Goal: Task Accomplishment & Management: Manage account settings

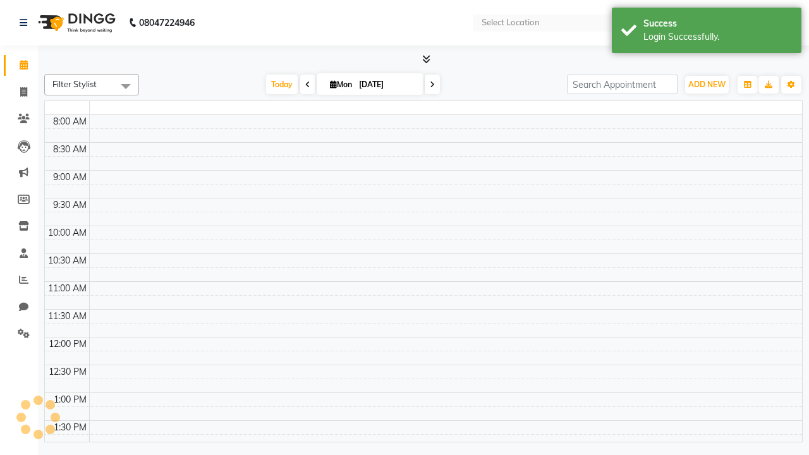
select select "en"
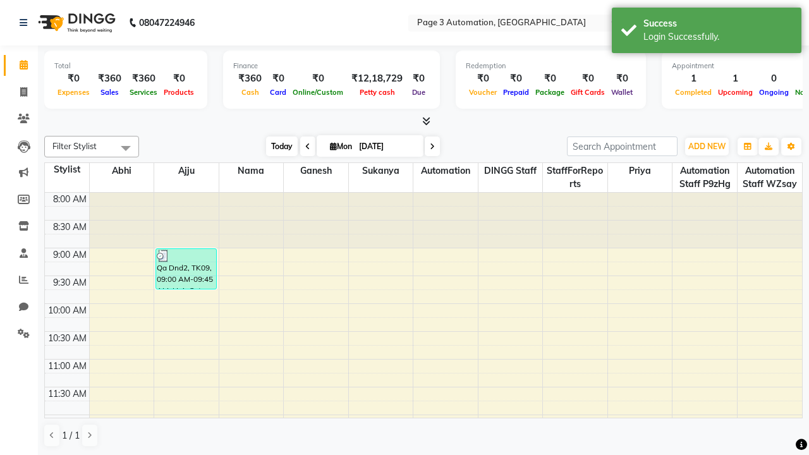
click at [276, 146] on span "Today" at bounding box center [282, 147] width 32 height 20
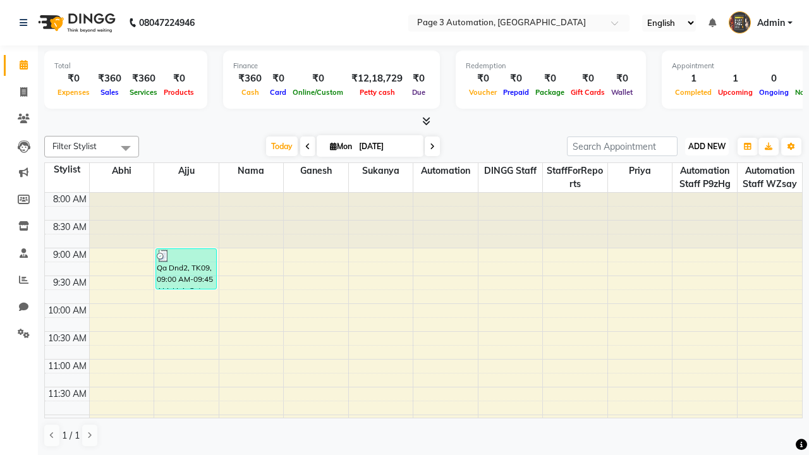
click at [707, 146] on span "ADD NEW" at bounding box center [706, 146] width 37 height 9
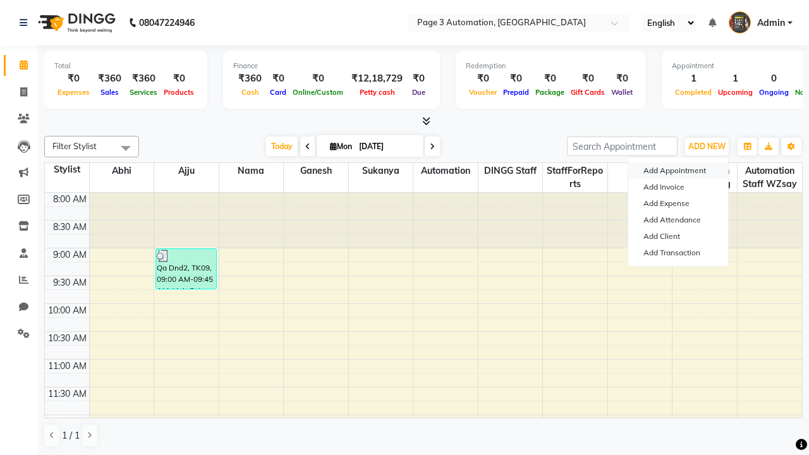
click at [678, 171] on button "Add Appointment" at bounding box center [678, 170] width 100 height 16
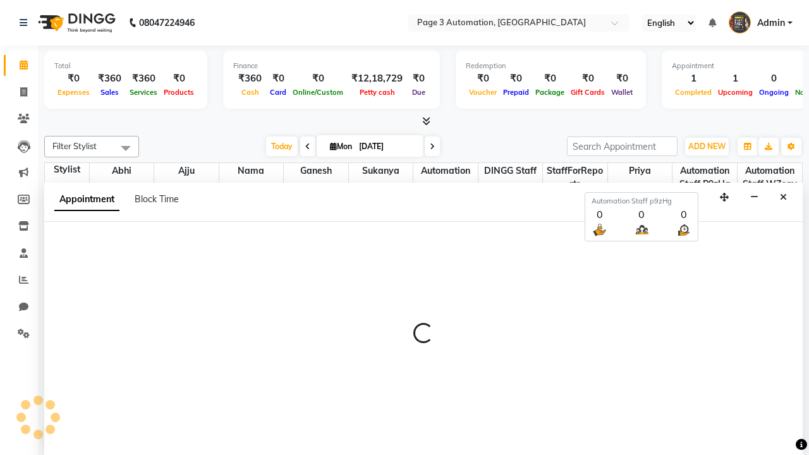
select select "tentative"
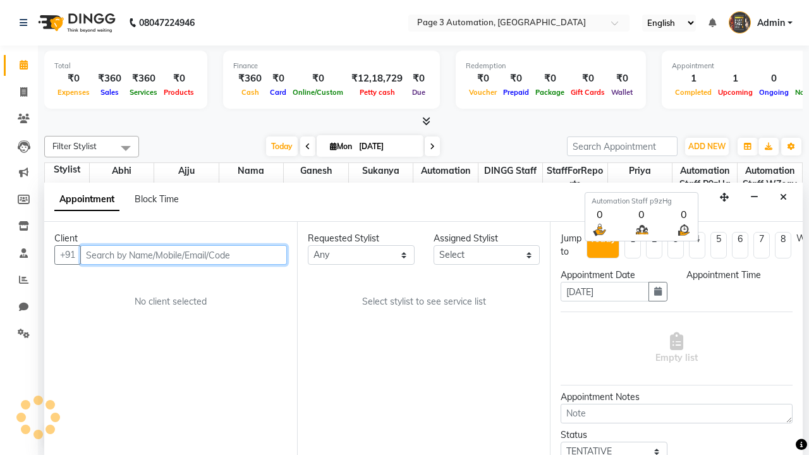
select select "540"
type input "8192346578"
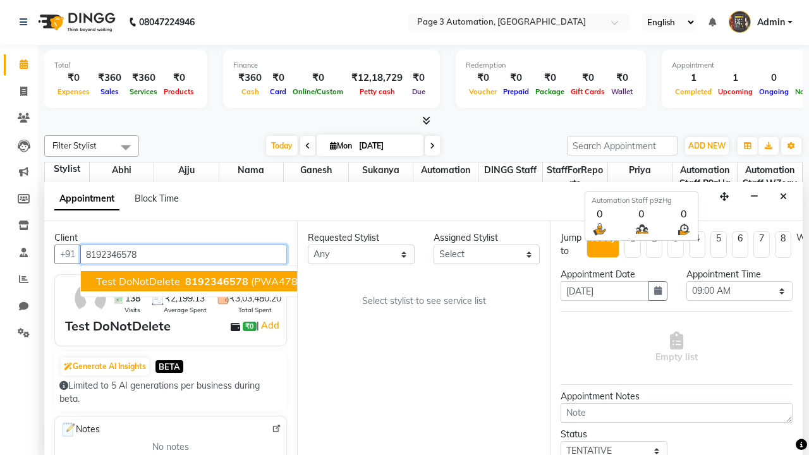
click at [185, 281] on span "8192346578" at bounding box center [216, 281] width 63 height 13
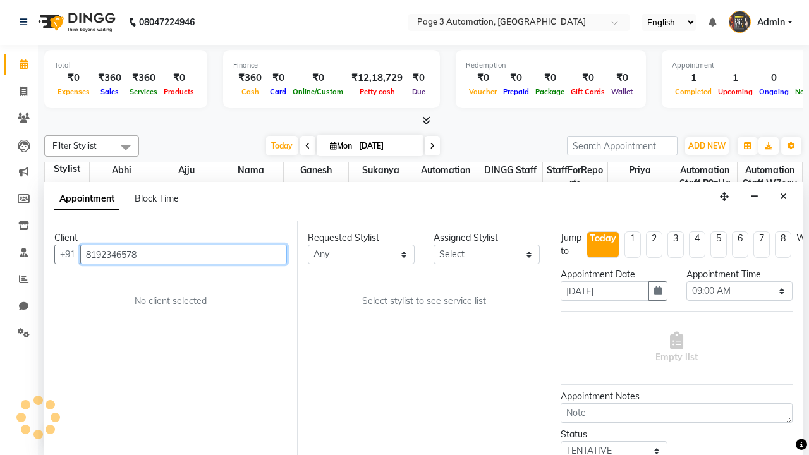
scroll to position [0, 0]
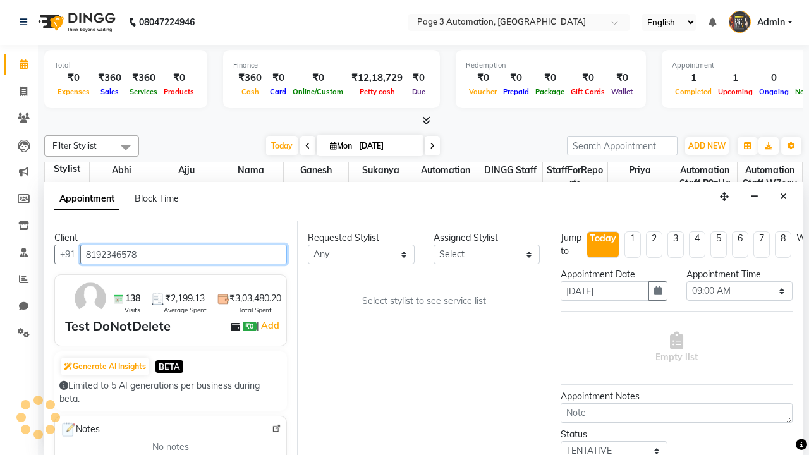
select select "711"
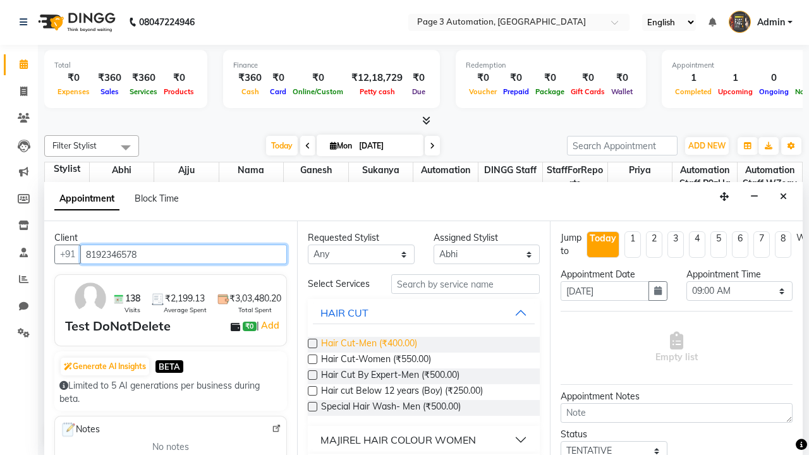
type input "8192346578"
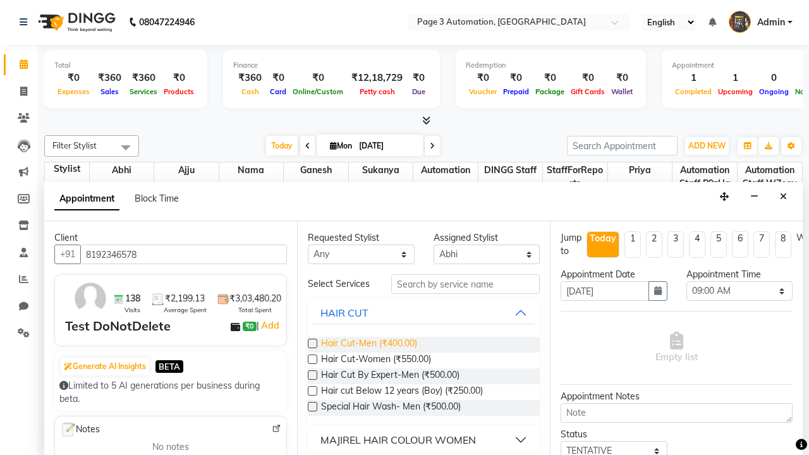
click at [369, 345] on span "Hair Cut-Men (₹400.00)" at bounding box center [369, 345] width 96 height 16
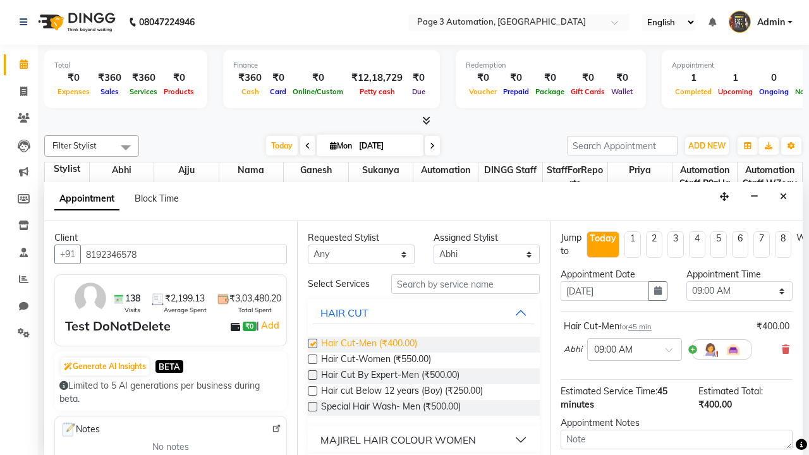
checkbox input "false"
select select "735"
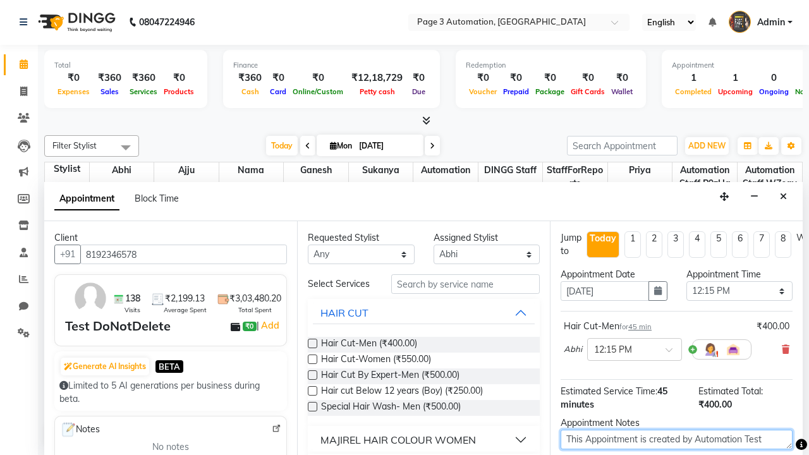
type textarea "This Appointment is created by Automation Test"
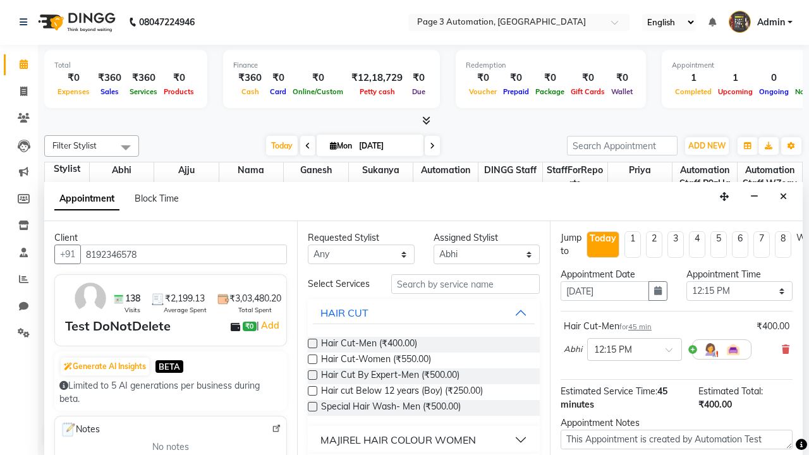
checkbox input "false"
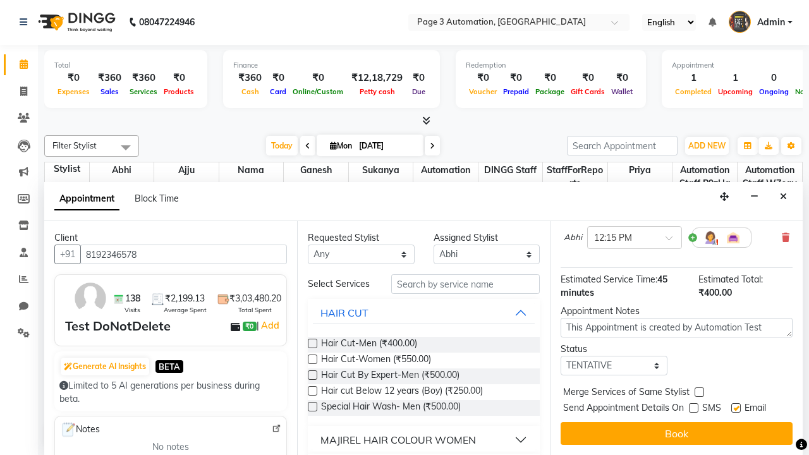
click at [736, 408] on label at bounding box center [735, 407] width 9 height 9
click at [736, 408] on input "checkbox" at bounding box center [735, 409] width 8 height 8
checkbox input "false"
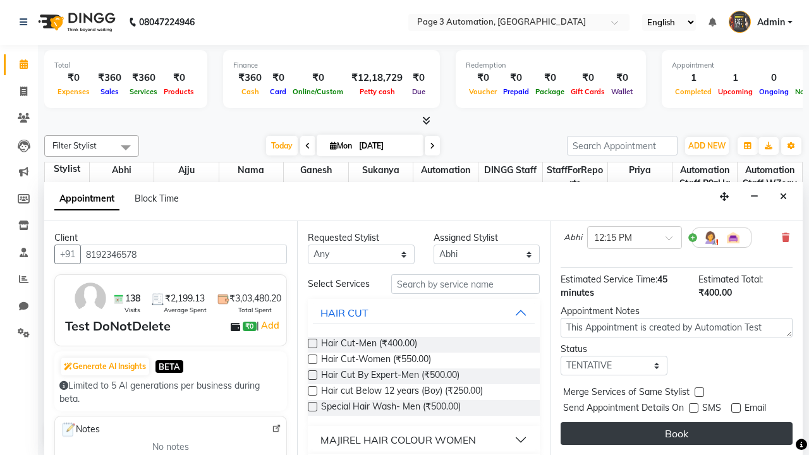
click at [676, 434] on button "Book" at bounding box center [677, 433] width 232 height 23
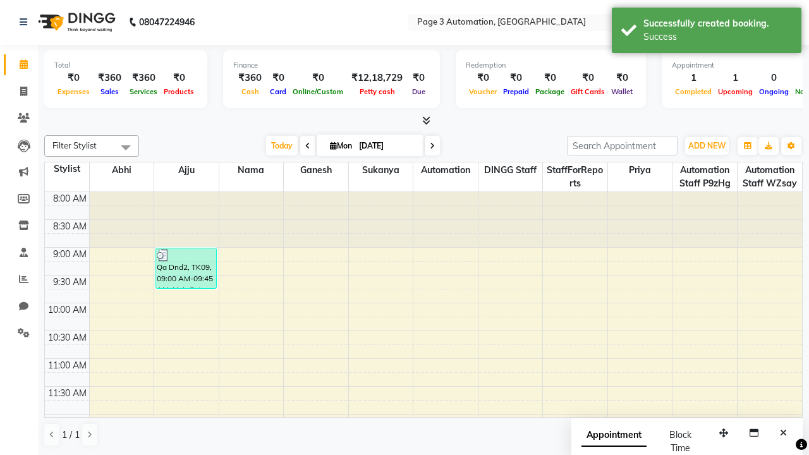
scroll to position [0, 0]
click at [707, 32] on div "Success" at bounding box center [718, 36] width 149 height 13
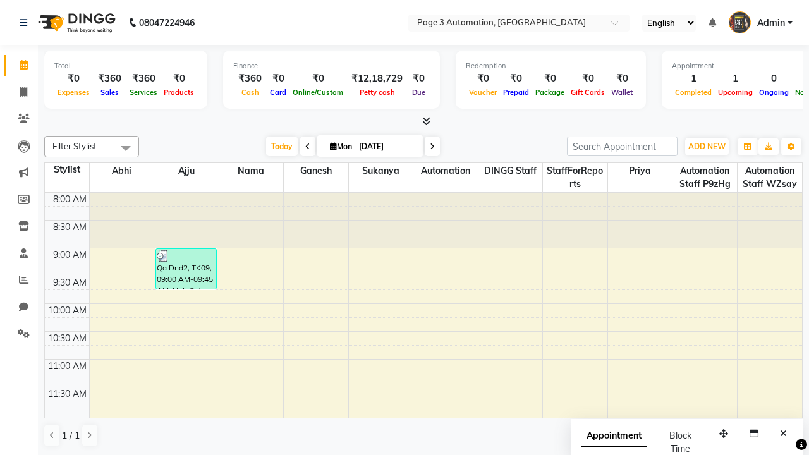
click at [126, 148] on span at bounding box center [125, 148] width 25 height 24
click at [0, 0] on div "Select All" at bounding box center [0, 0] width 0 height 0
checkbox input "true"
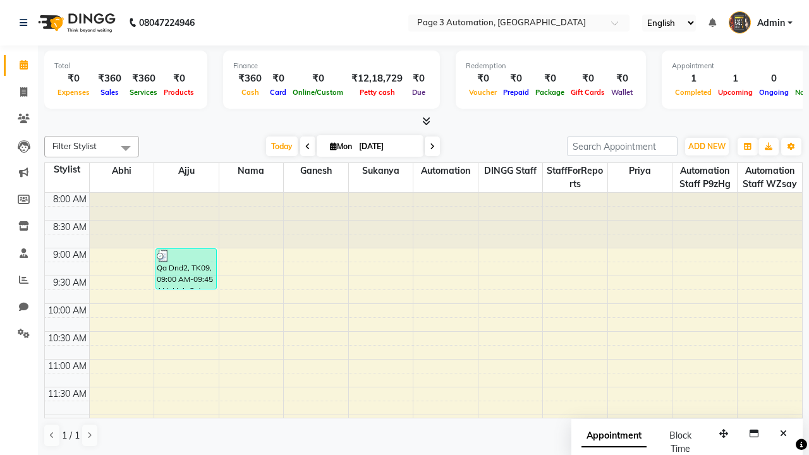
checkbox input "true"
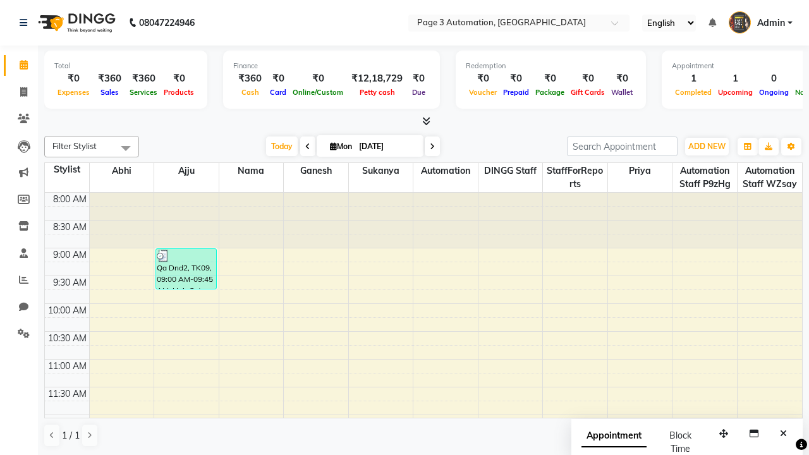
checkbox input "true"
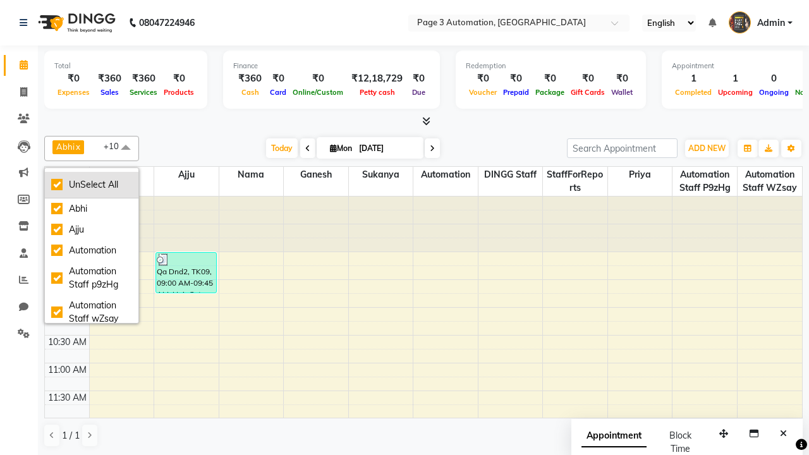
click at [92, 185] on div "UnSelect All" at bounding box center [91, 184] width 81 height 13
checkbox input "false"
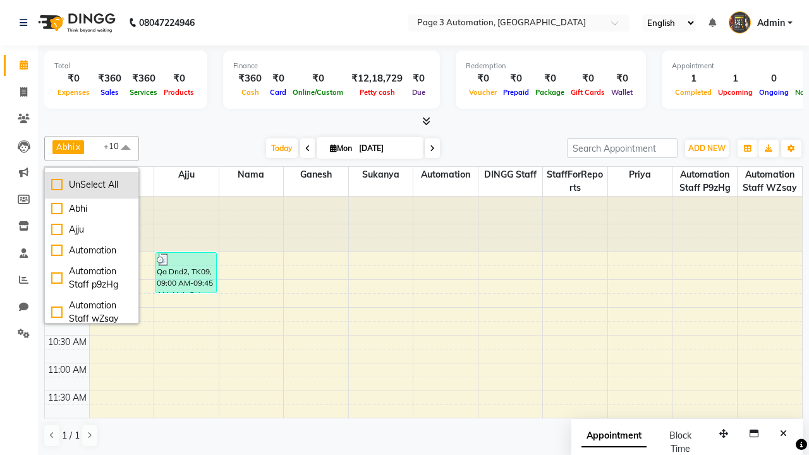
checkbox input "false"
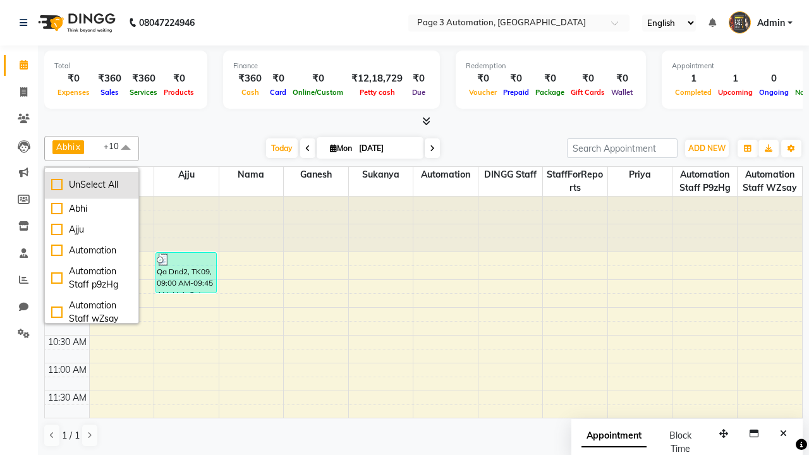
checkbox input "false"
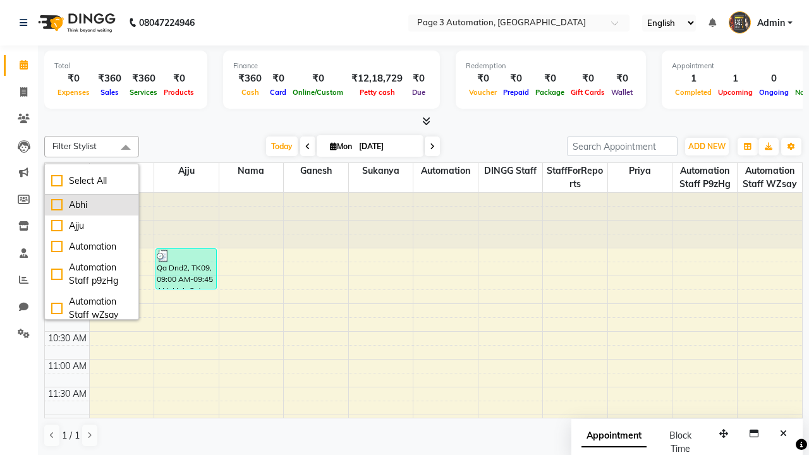
click at [92, 205] on div "Abhi" at bounding box center [91, 204] width 81 height 13
checkbox input "true"
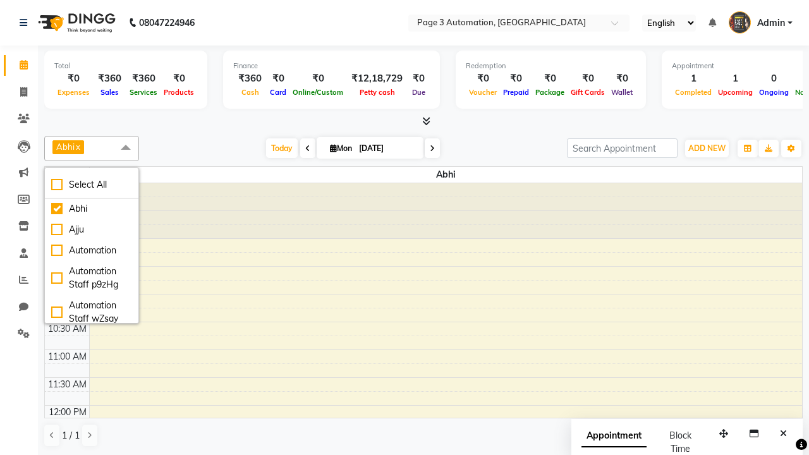
click at [126, 148] on span at bounding box center [125, 148] width 25 height 24
click at [437, 420] on div "Test DoNotDelete, TK10, 12:15 PM-01:00 PM, Hair Cut-Men" at bounding box center [438, 440] width 692 height 40
select select "7"
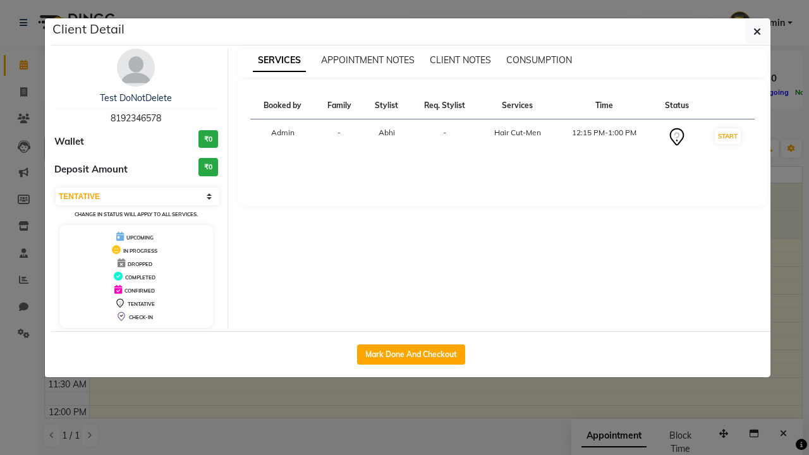
scroll to position [140, 0]
click at [411, 354] on button "Mark Done And Checkout" at bounding box center [411, 355] width 108 height 20
select select "service"
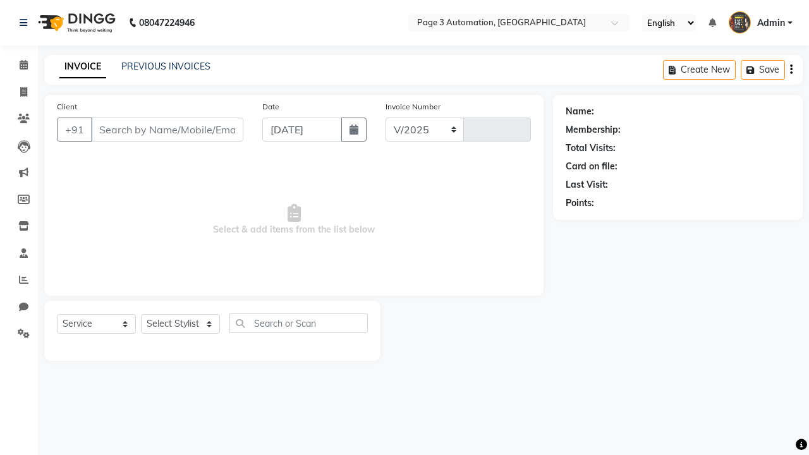
select select "2774"
type input "8690"
type input "8192346578"
select select "711"
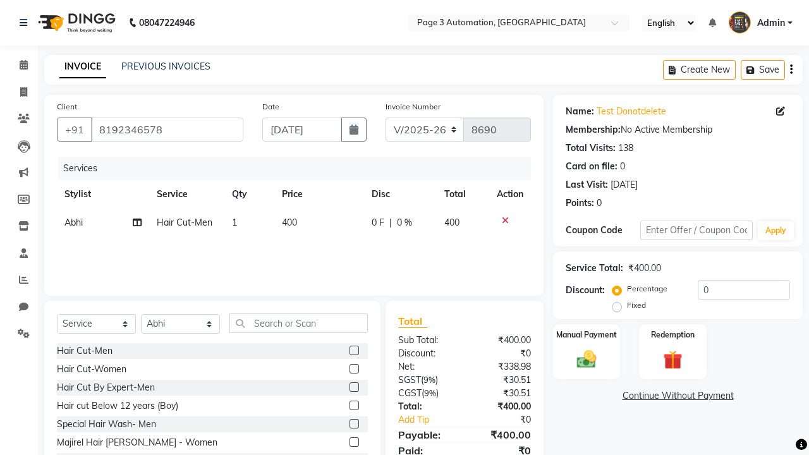
click at [73, 223] on span "Abhi" at bounding box center [73, 222] width 18 height 11
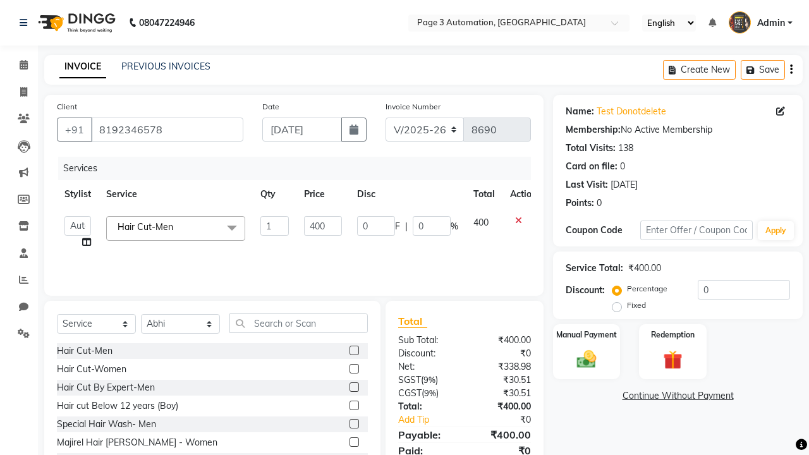
select select "90255"
click at [587, 334] on label "Manual Payment" at bounding box center [586, 334] width 63 height 12
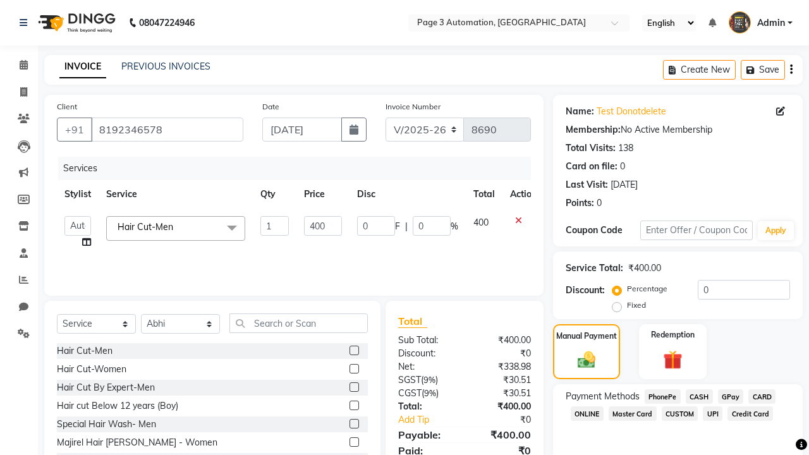
click at [699, 396] on span "CASH" at bounding box center [699, 396] width 27 height 15
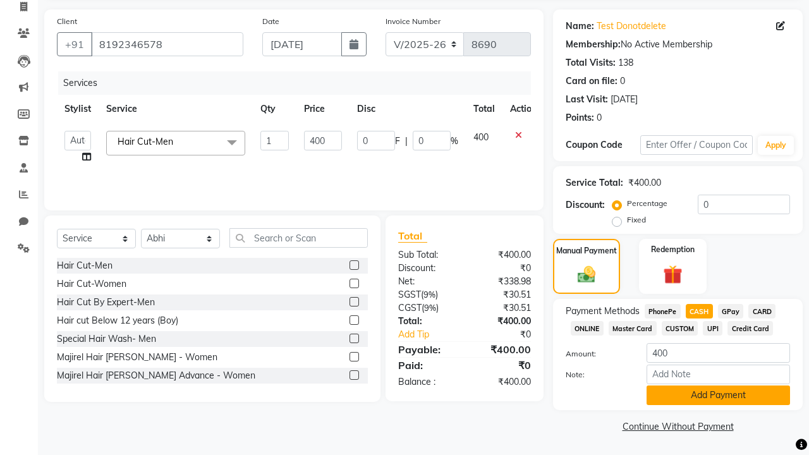
click at [718, 395] on button "Add Payment" at bounding box center [718, 396] width 143 height 20
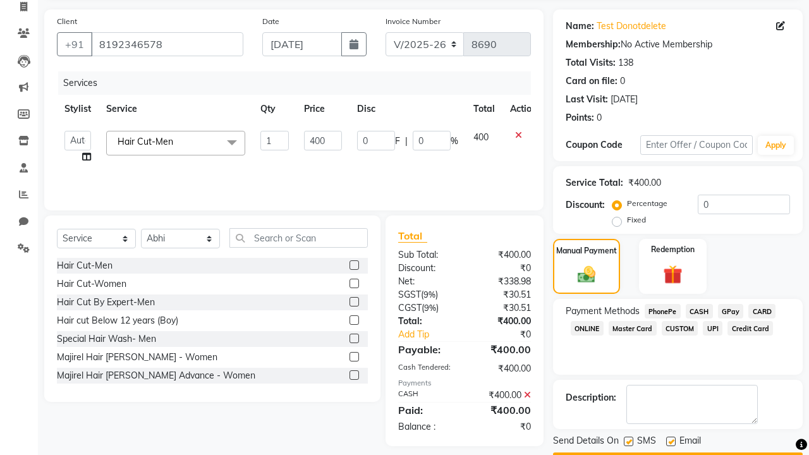
click at [628, 441] on label at bounding box center [628, 441] width 9 height 9
click at [628, 441] on input "checkbox" at bounding box center [628, 442] width 8 height 8
checkbox input "false"
click at [671, 441] on label at bounding box center [670, 441] width 9 height 9
click at [671, 441] on input "checkbox" at bounding box center [670, 442] width 8 height 8
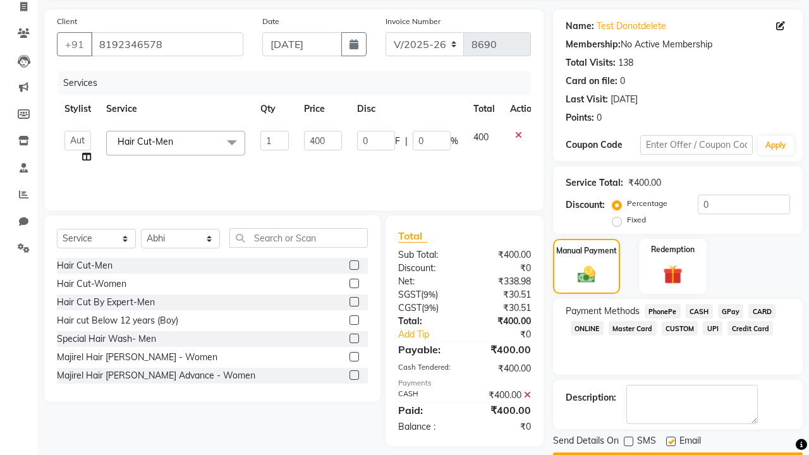
checkbox input "false"
click at [678, 453] on button "Checkout" at bounding box center [678, 463] width 250 height 20
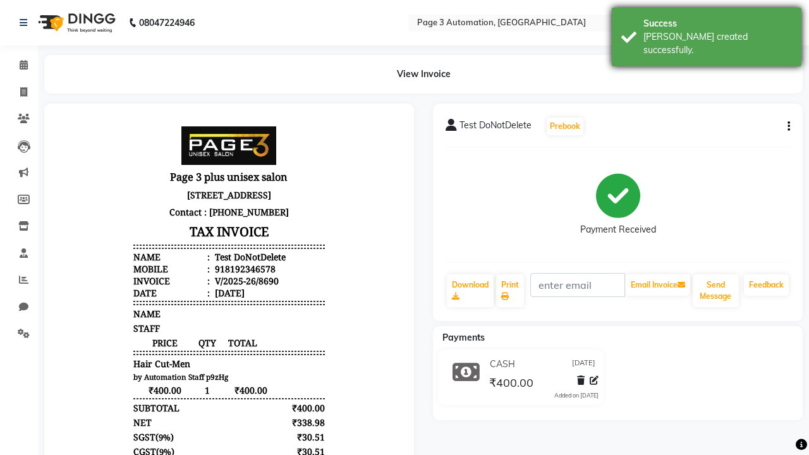
click at [707, 32] on div "[PERSON_NAME] created successfully." at bounding box center [718, 43] width 149 height 27
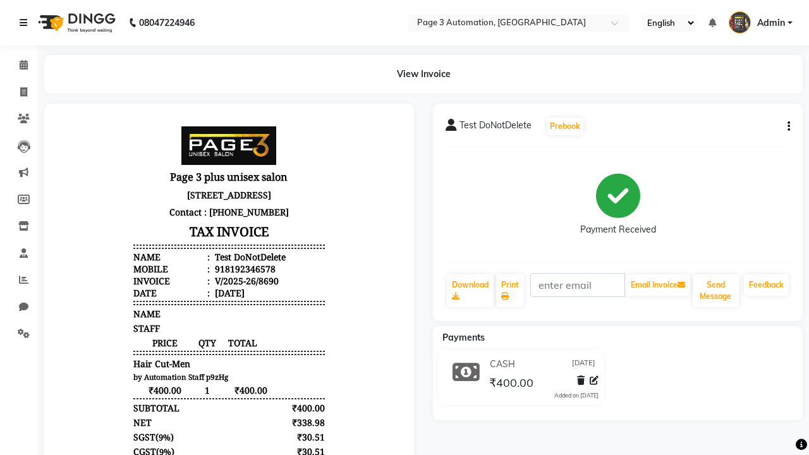
click at [26, 23] on icon at bounding box center [24, 22] width 8 height 9
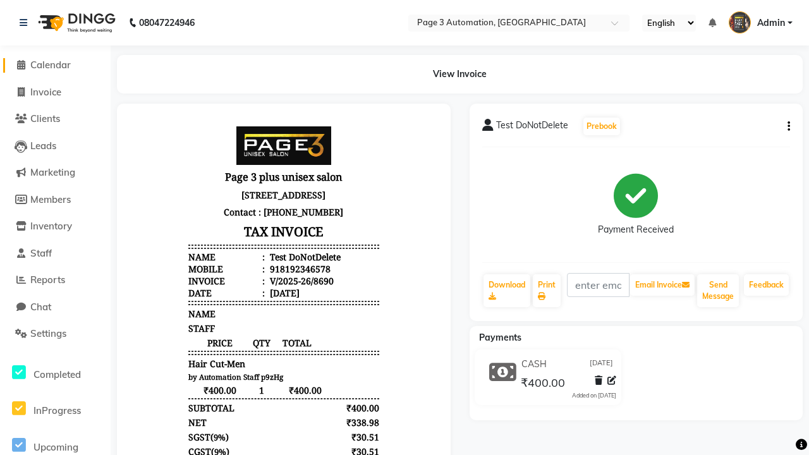
click at [55, 65] on span "Calendar" at bounding box center [50, 65] width 40 height 12
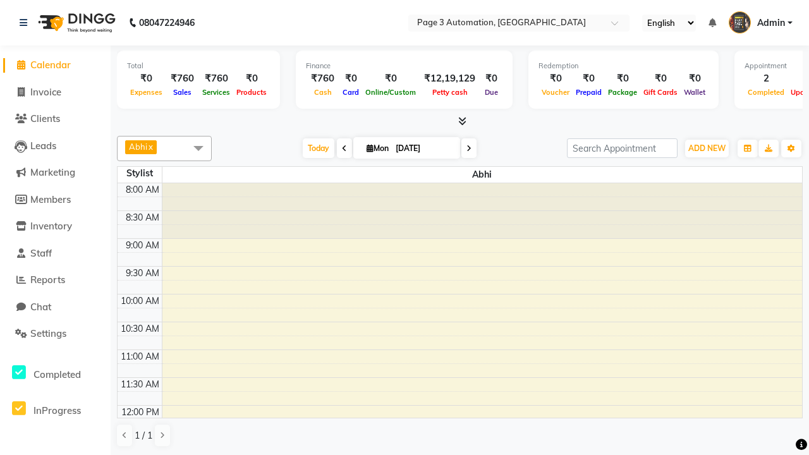
click at [198, 148] on span at bounding box center [198, 148] width 25 height 24
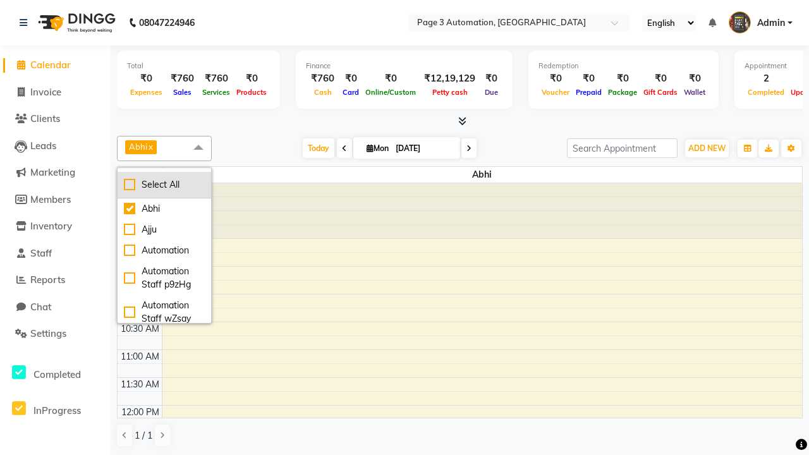
click at [164, 185] on div "Select All" at bounding box center [164, 184] width 81 height 13
checkbox input "true"
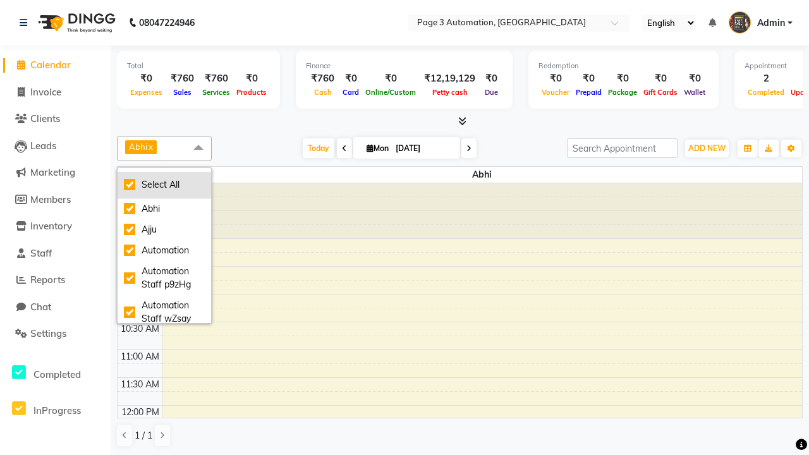
checkbox input "true"
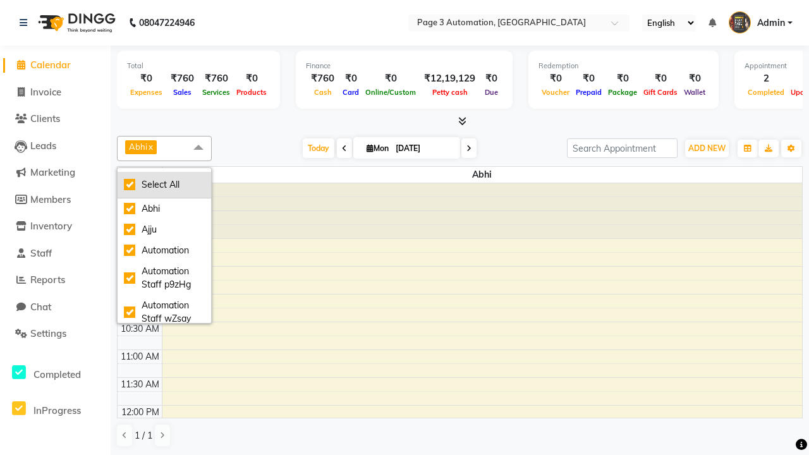
checkbox input "true"
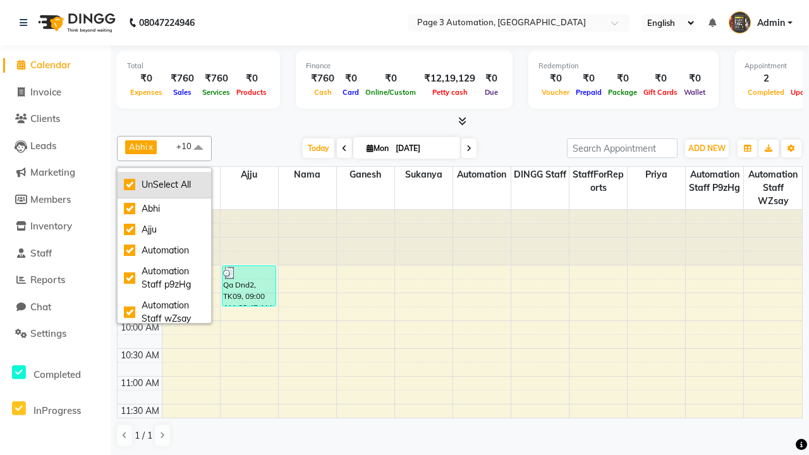
click at [164, 185] on div "UnSelect All" at bounding box center [164, 184] width 81 height 13
checkbox input "false"
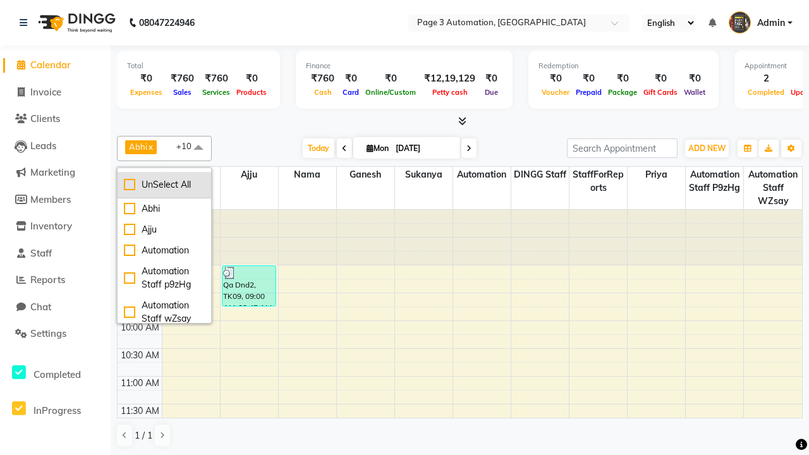
checkbox input "false"
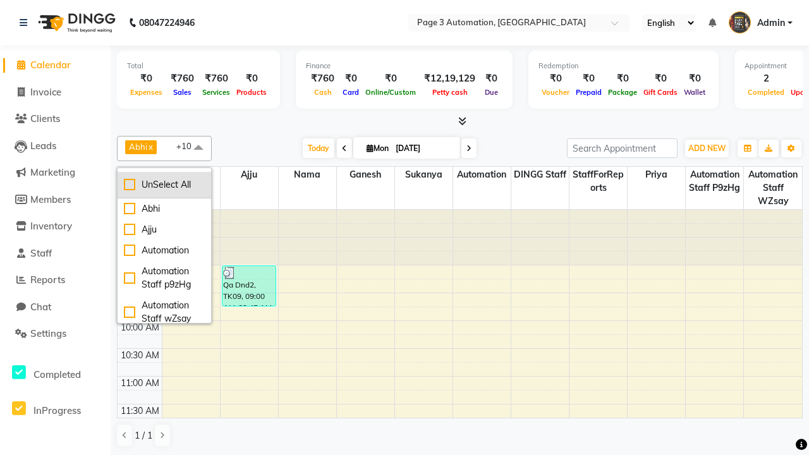
checkbox input "false"
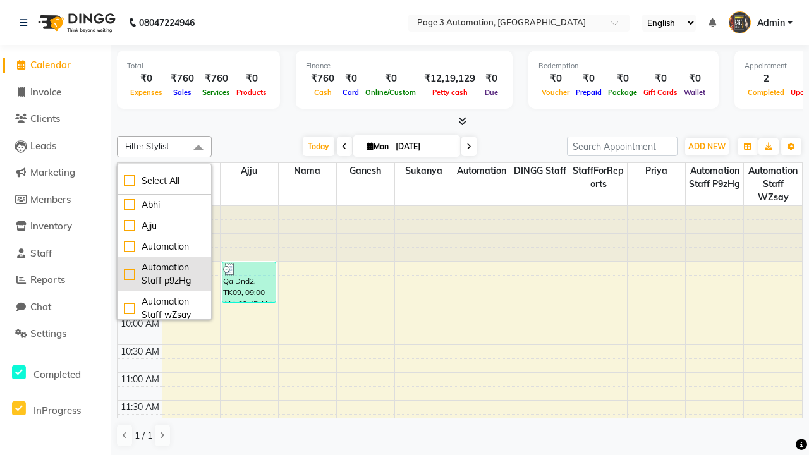
click at [164, 274] on div "Automation Staff p9zHg" at bounding box center [164, 274] width 81 height 27
checkbox input "true"
click at [211, 148] on span at bounding box center [198, 148] width 25 height 24
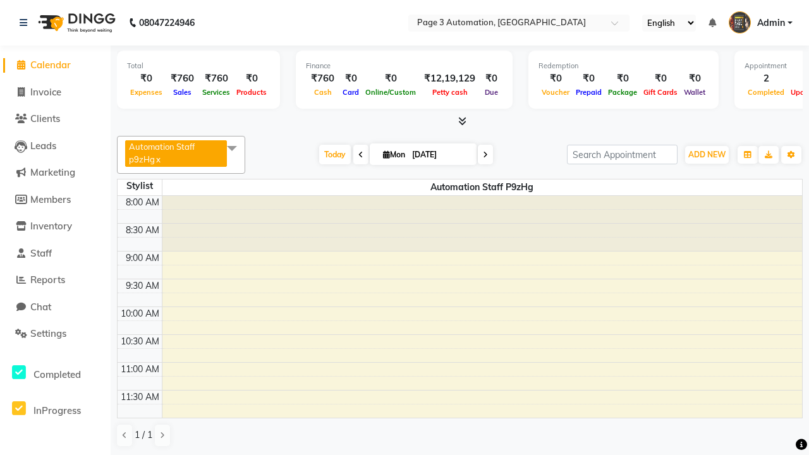
click at [475, 433] on div "Test DoNotDelete, TK10, 12:15 PM-01:00 PM, Hair Cut-Men" at bounding box center [474, 453] width 621 height 40
select select "3"
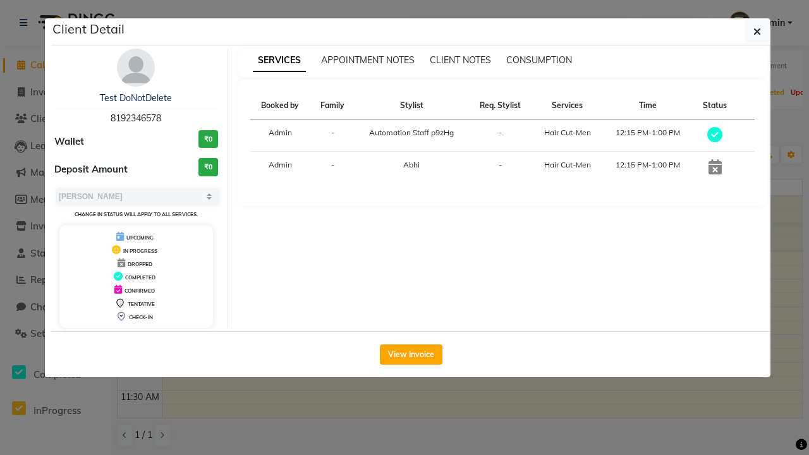
scroll to position [146, 0]
click at [757, 32] on icon "button" at bounding box center [758, 32] width 8 height 10
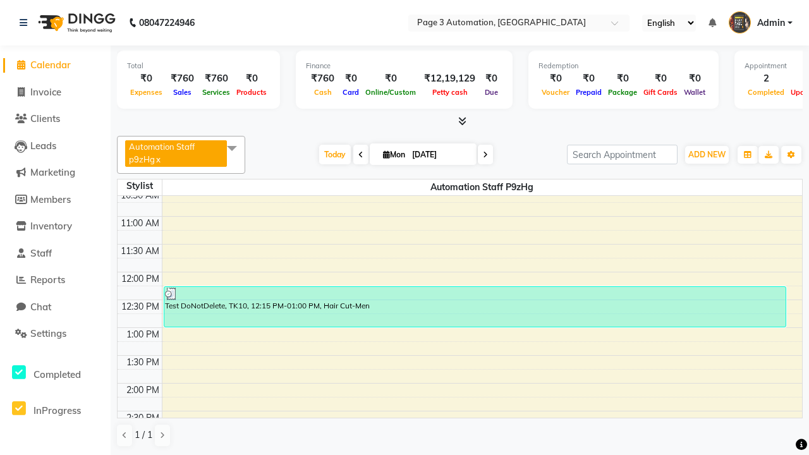
click at [234, 148] on span at bounding box center [231, 148] width 25 height 24
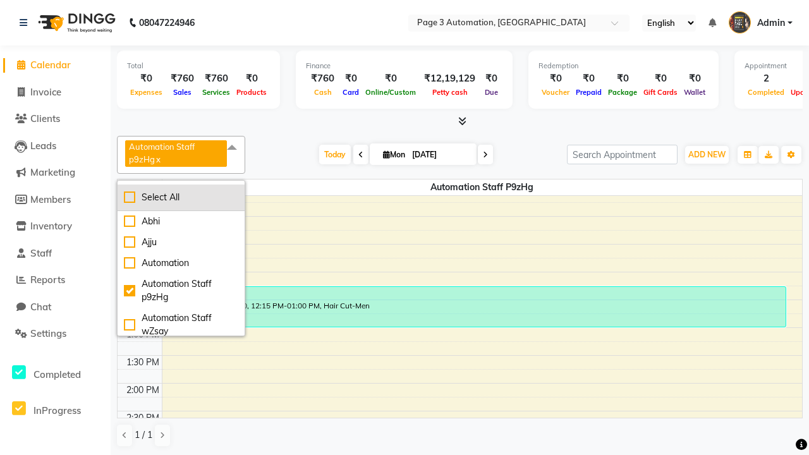
click at [182, 197] on div "Select All" at bounding box center [181, 197] width 114 height 13
checkbox input "true"
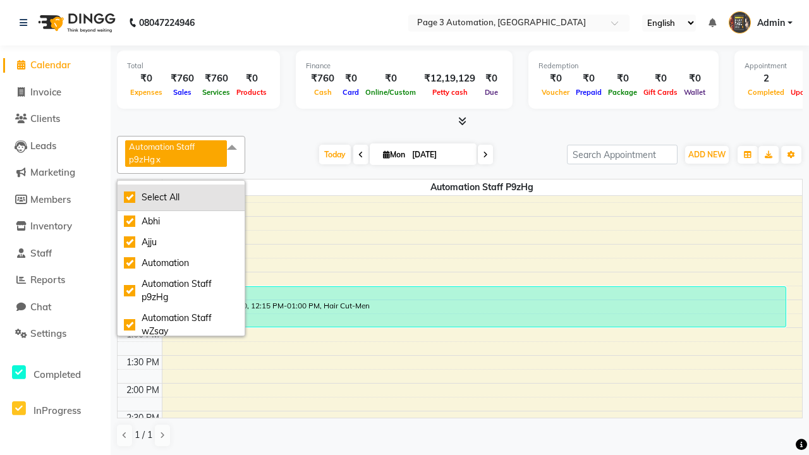
checkbox input "true"
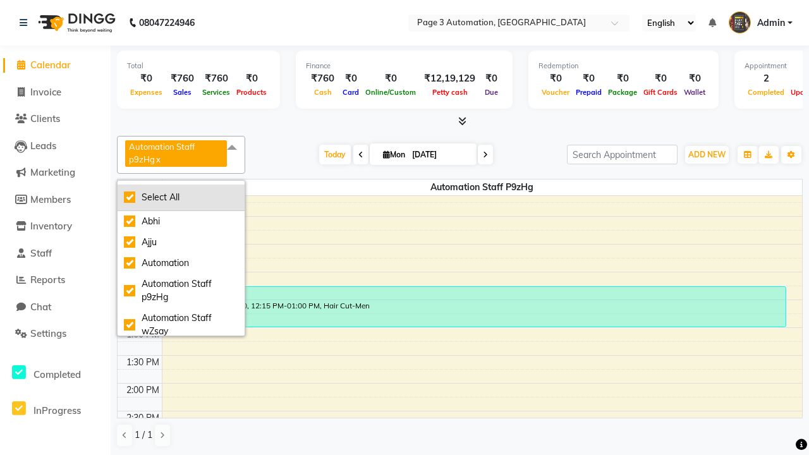
checkbox input "true"
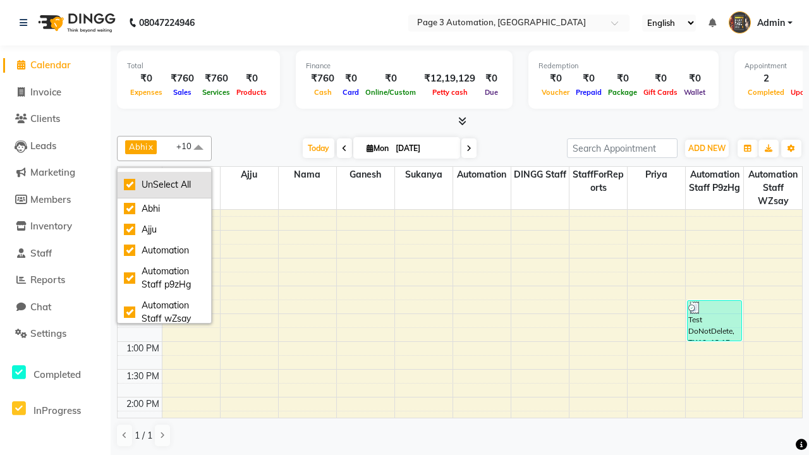
click at [164, 185] on div "UnSelect All" at bounding box center [164, 184] width 81 height 13
checkbox input "false"
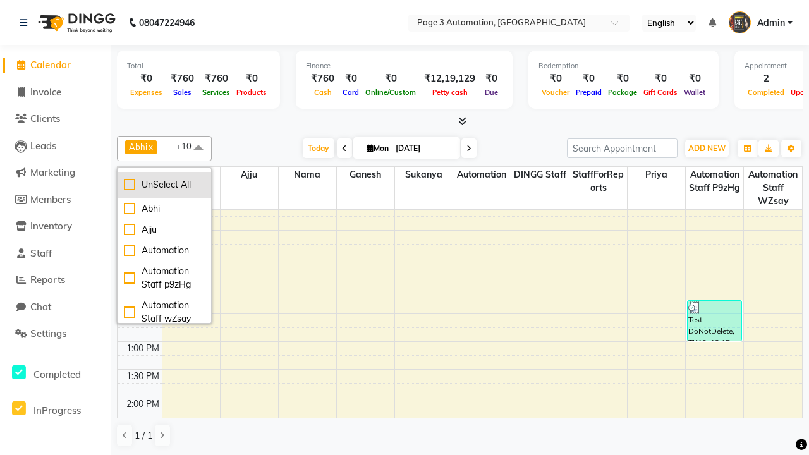
checkbox input "false"
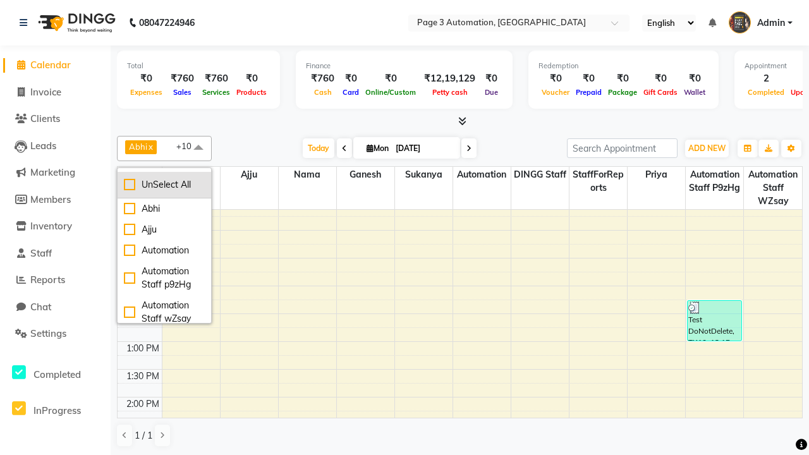
checkbox input "false"
